Goal: Find specific page/section: Find specific page/section

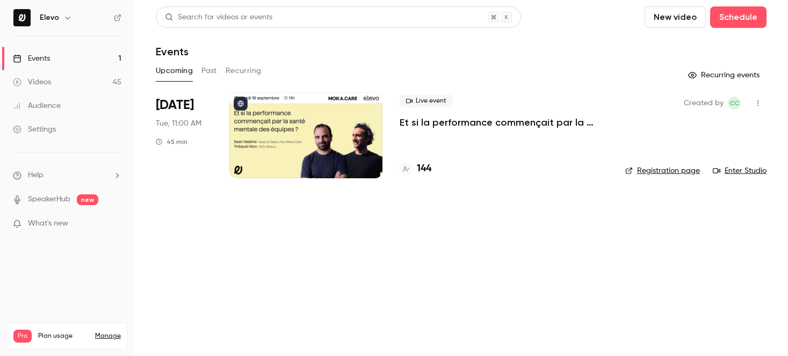
click at [424, 170] on h4 "144" at bounding box center [424, 169] width 14 height 14
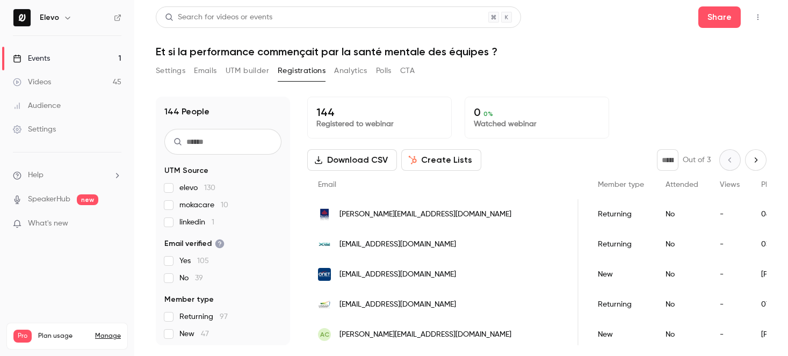
scroll to position [0, 339]
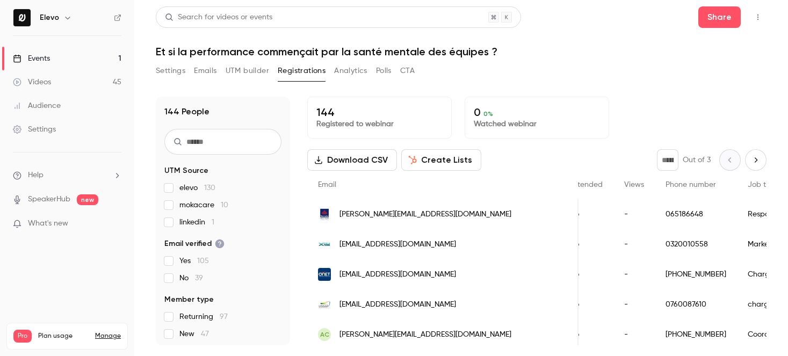
click at [37, 62] on div "Events" at bounding box center [31, 58] width 37 height 11
